Goal: Navigation & Orientation: Find specific page/section

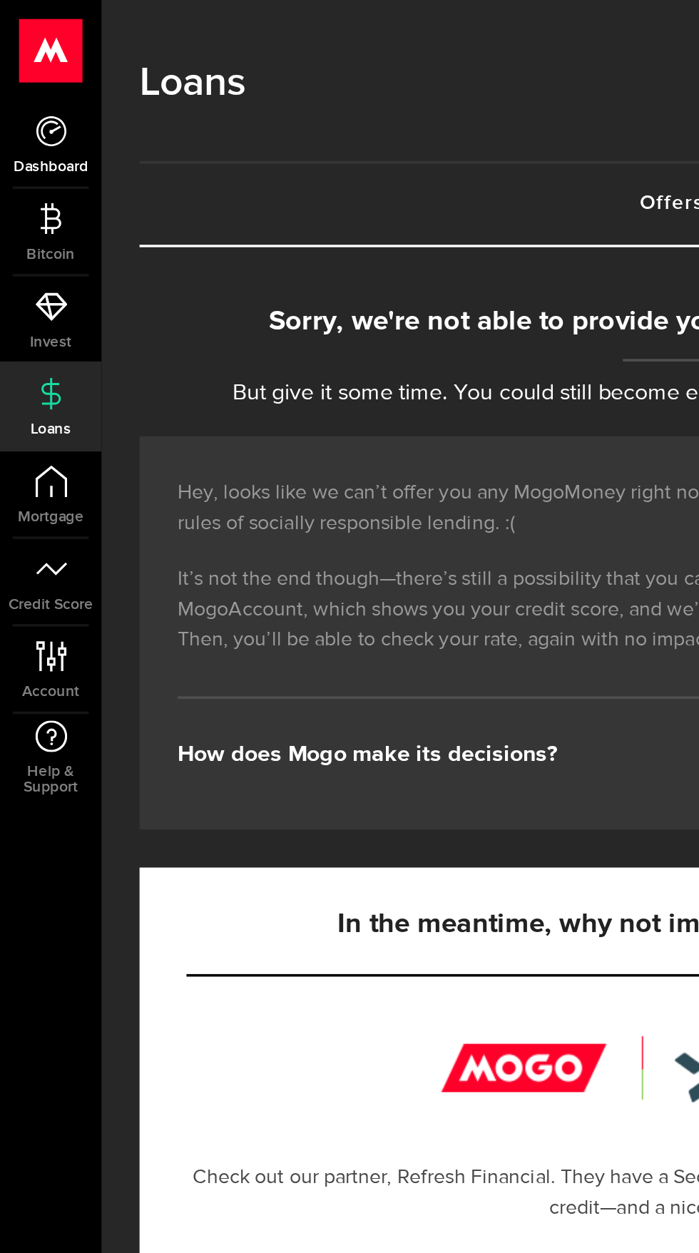
click at [19, 76] on link "Dashboard" at bounding box center [28, 81] width 57 height 48
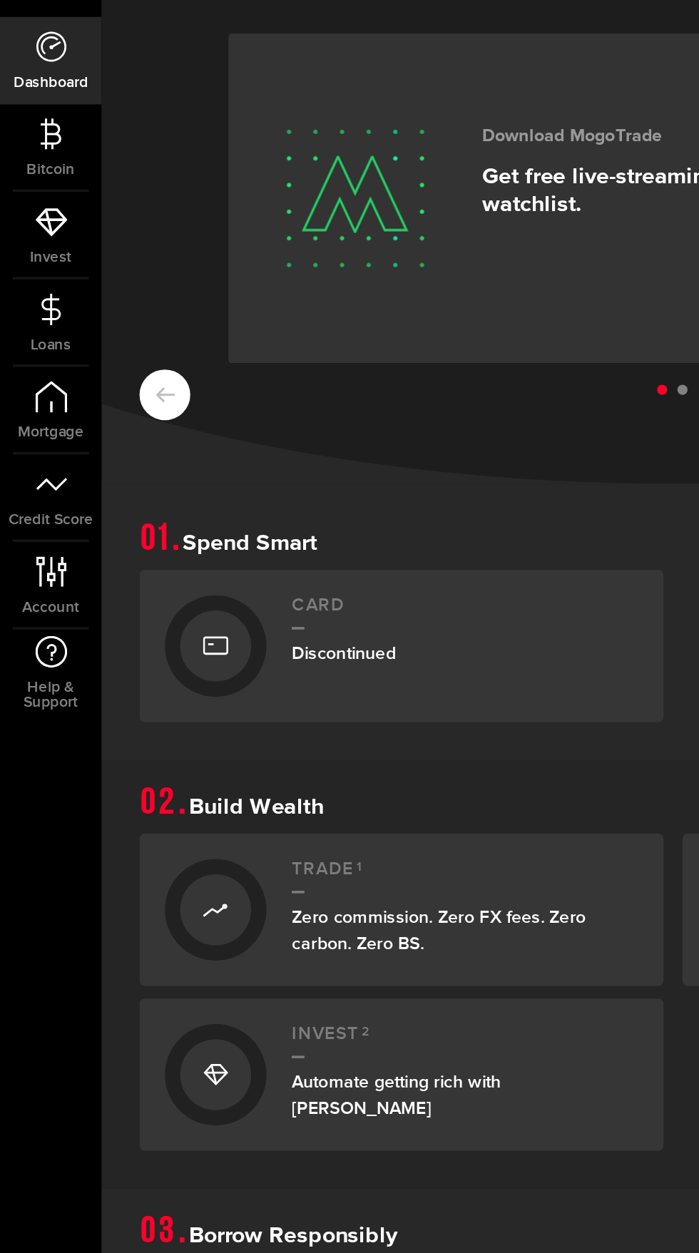
scroll to position [237, 0]
click at [41, 382] on link "Account Compte" at bounding box center [28, 376] width 57 height 48
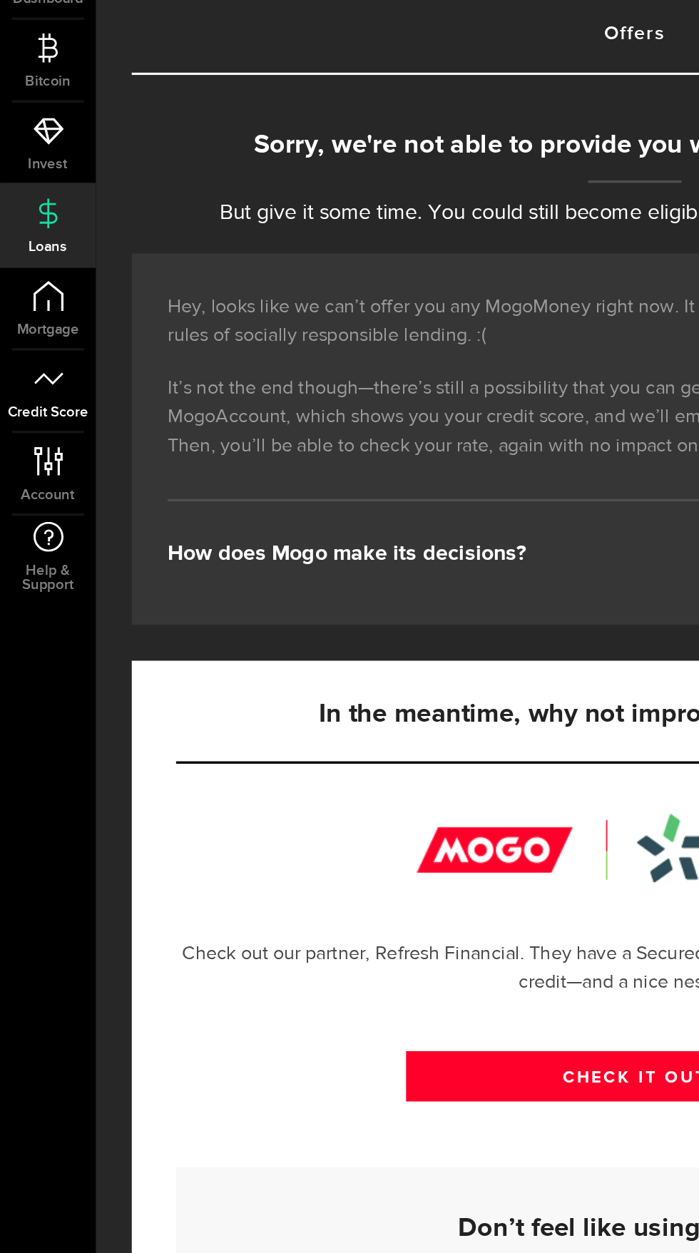
click at [37, 339] on span "Credit Score" at bounding box center [28, 340] width 57 height 9
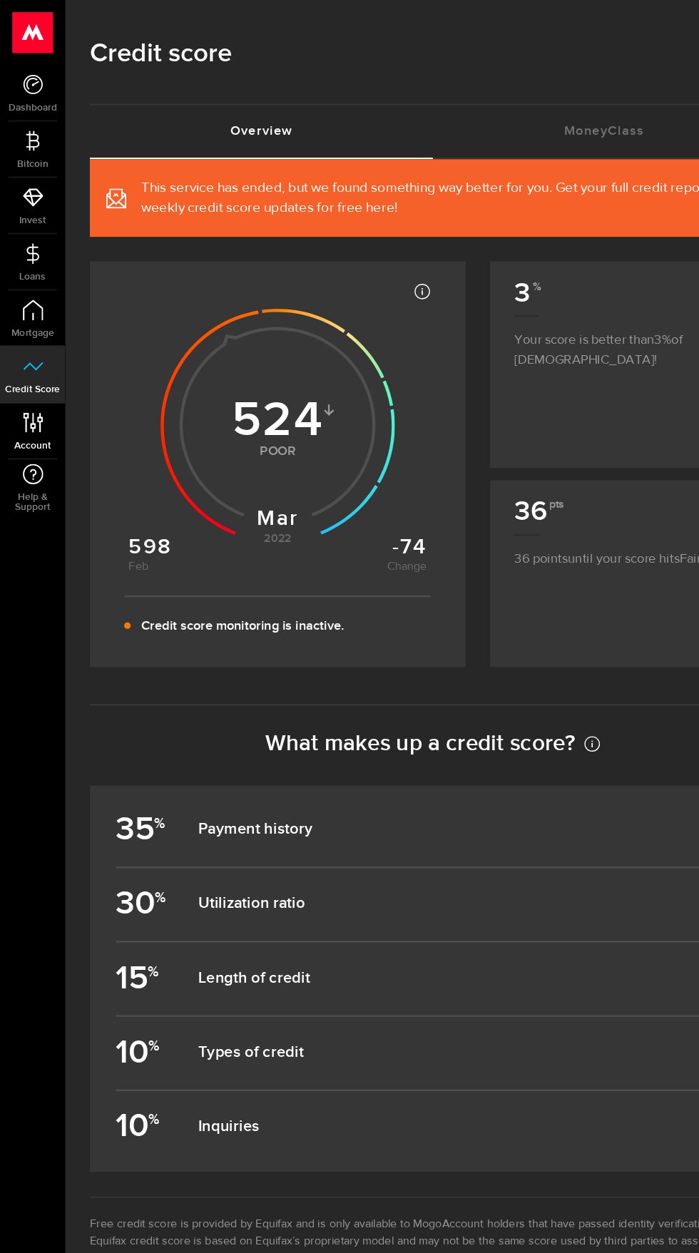
click at [44, 386] on span "Account" at bounding box center [28, 389] width 57 height 9
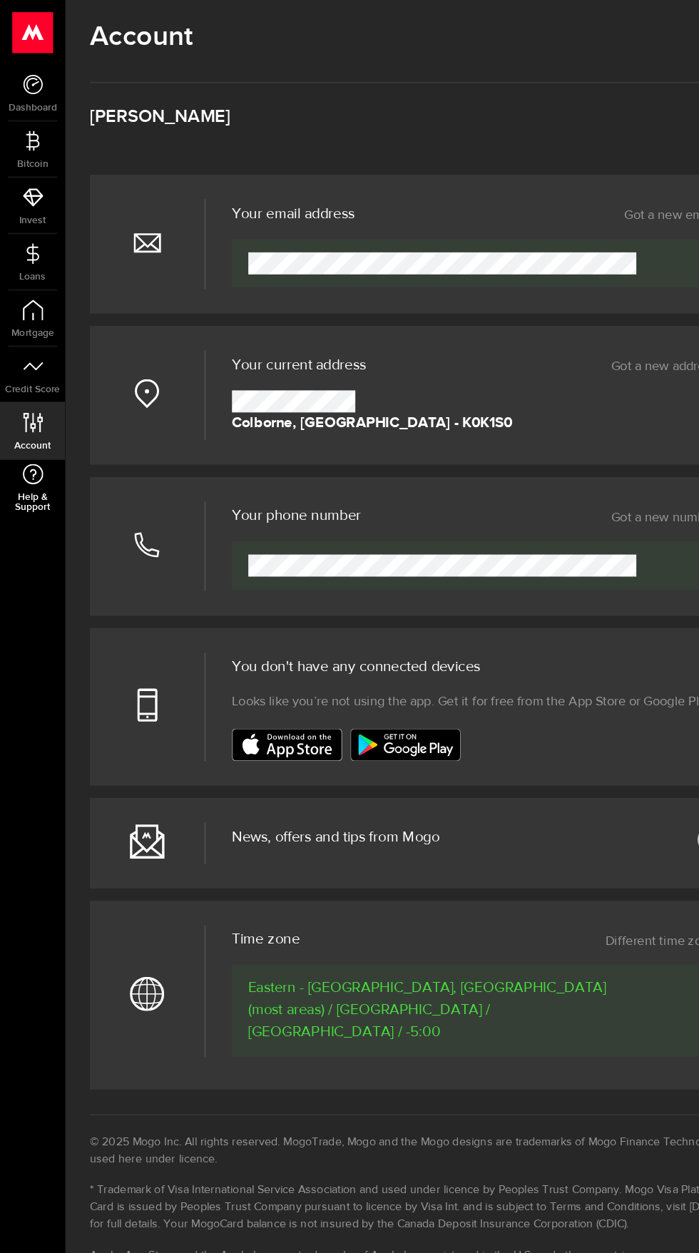
click at [47, 429] on link "Help & Support" at bounding box center [28, 426] width 57 height 49
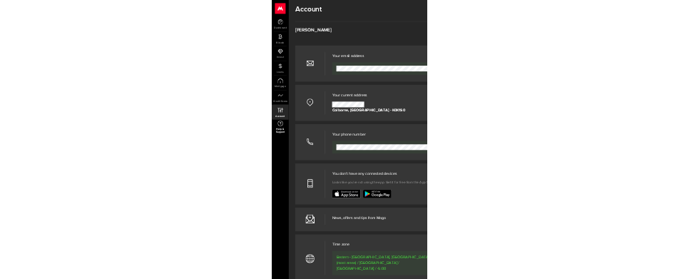
scroll to position [101, 0]
